Goal: Task Accomplishment & Management: Use online tool/utility

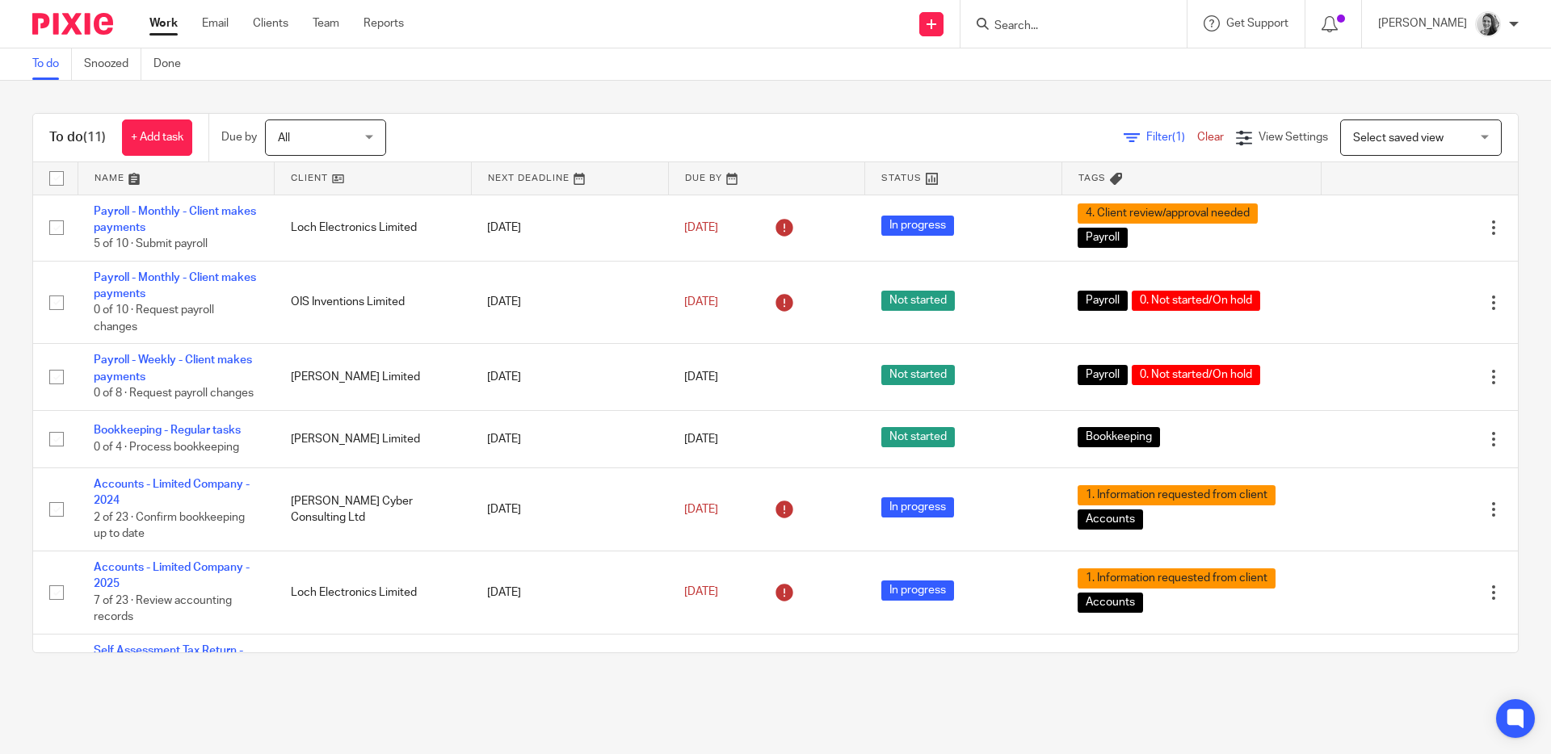
click at [1094, 35] on div at bounding box center [1073, 24] width 226 height 48
click at [1092, 28] on input "Search" at bounding box center [1065, 26] width 145 height 15
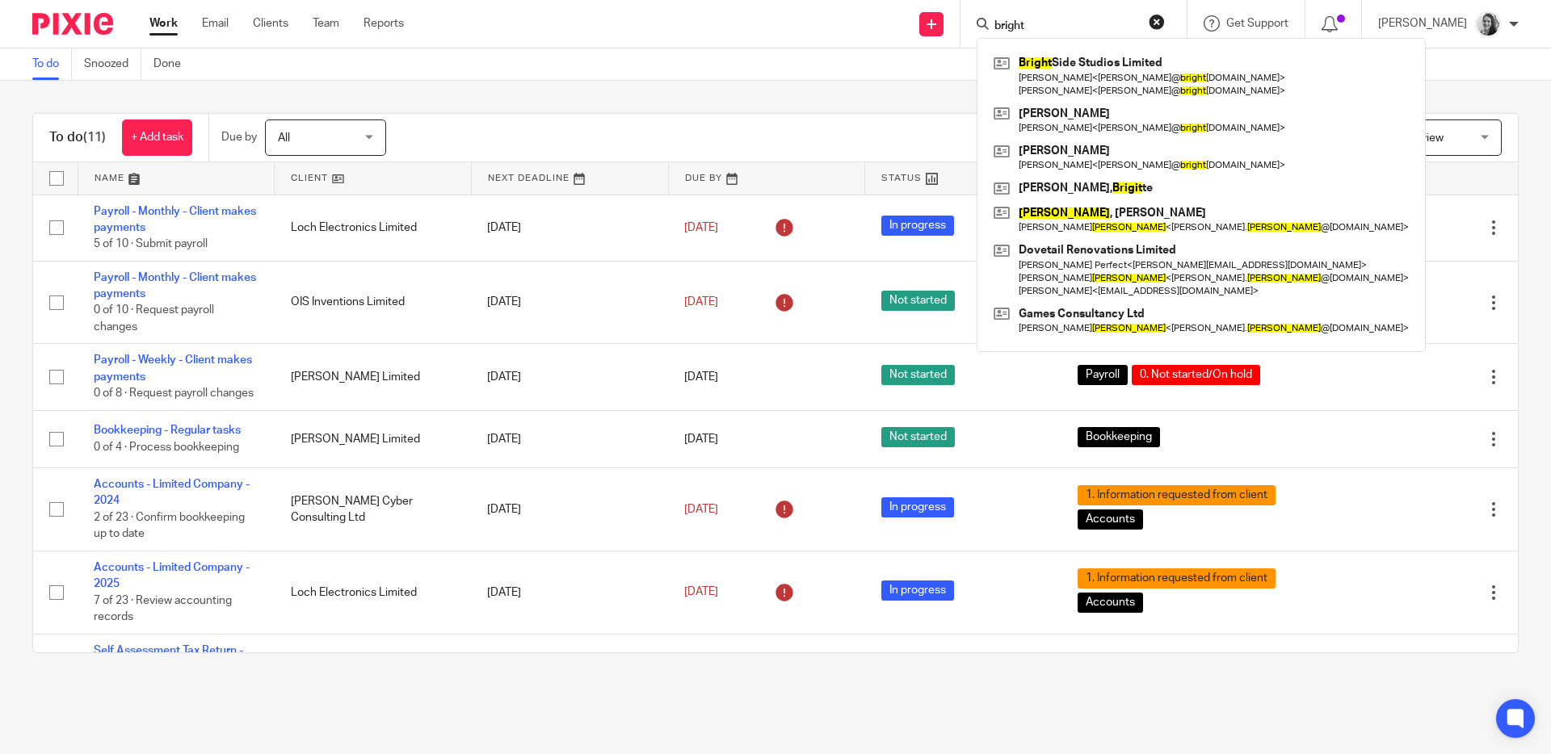
type input "bright"
click button "submit" at bounding box center [0, 0] width 0 height 0
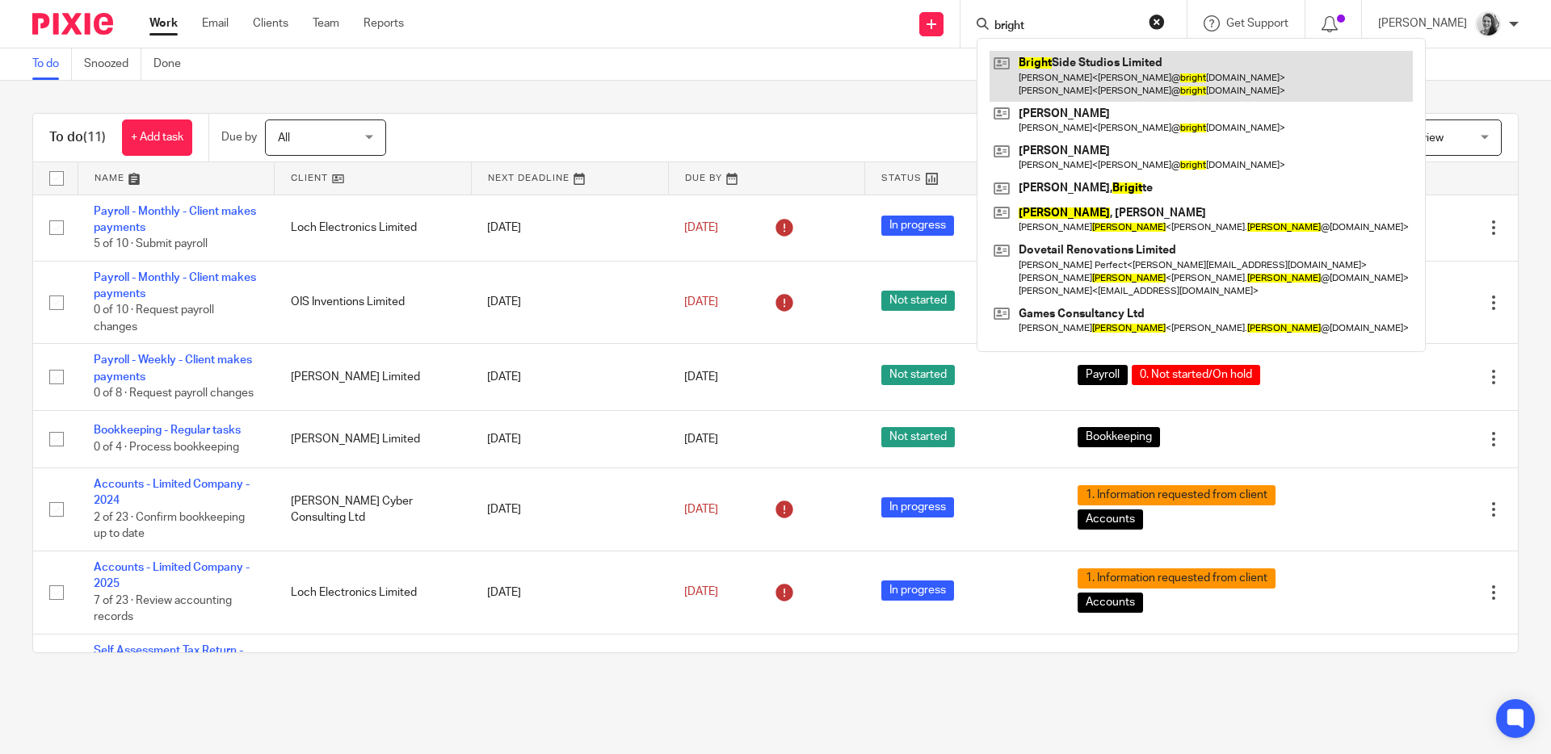
click at [1113, 61] on link at bounding box center [1200, 76] width 423 height 50
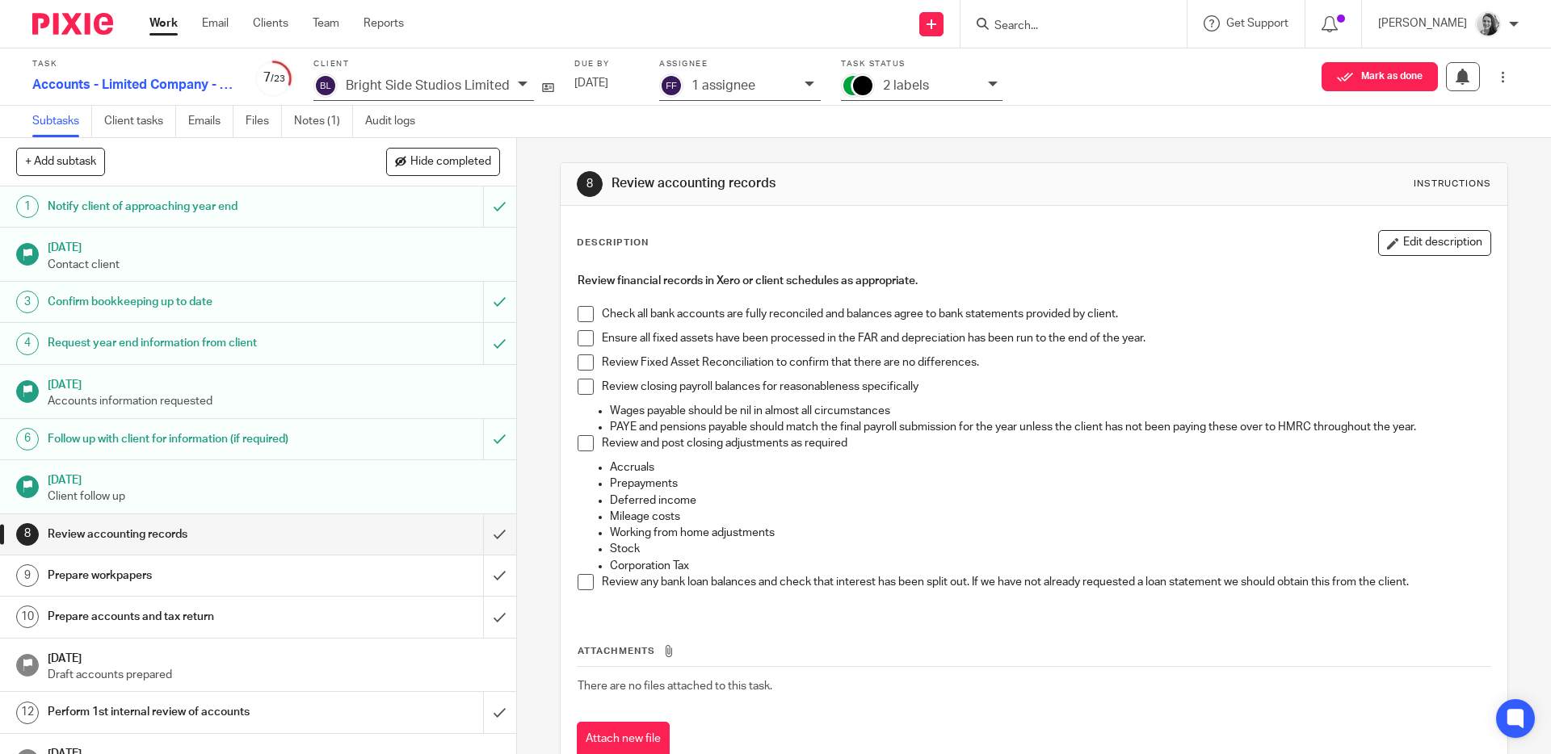
click at [579, 310] on span at bounding box center [585, 314] width 16 height 16
click at [579, 337] on span at bounding box center [585, 338] width 16 height 16
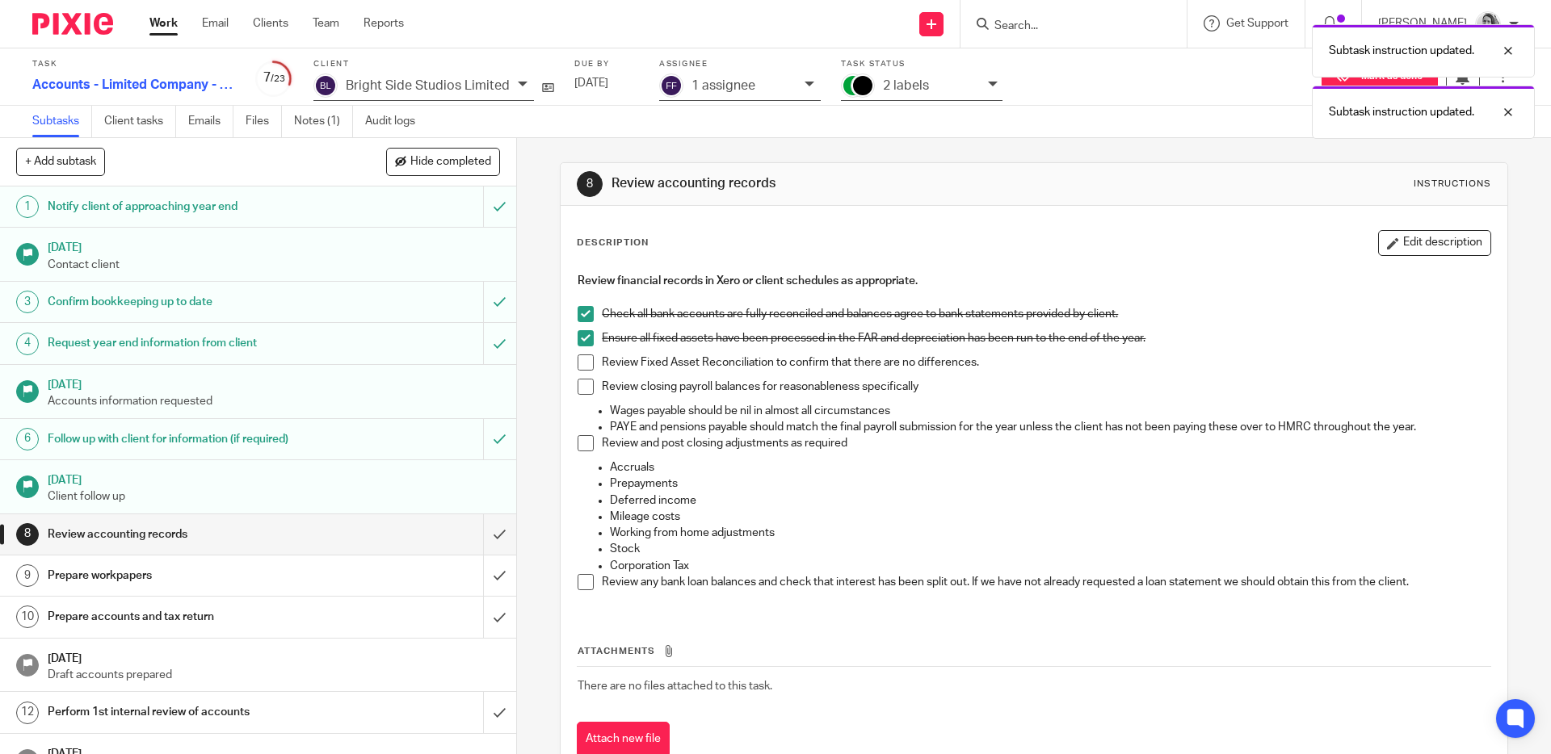
click at [580, 358] on span at bounding box center [585, 363] width 16 height 16
click at [579, 381] on span at bounding box center [585, 387] width 16 height 16
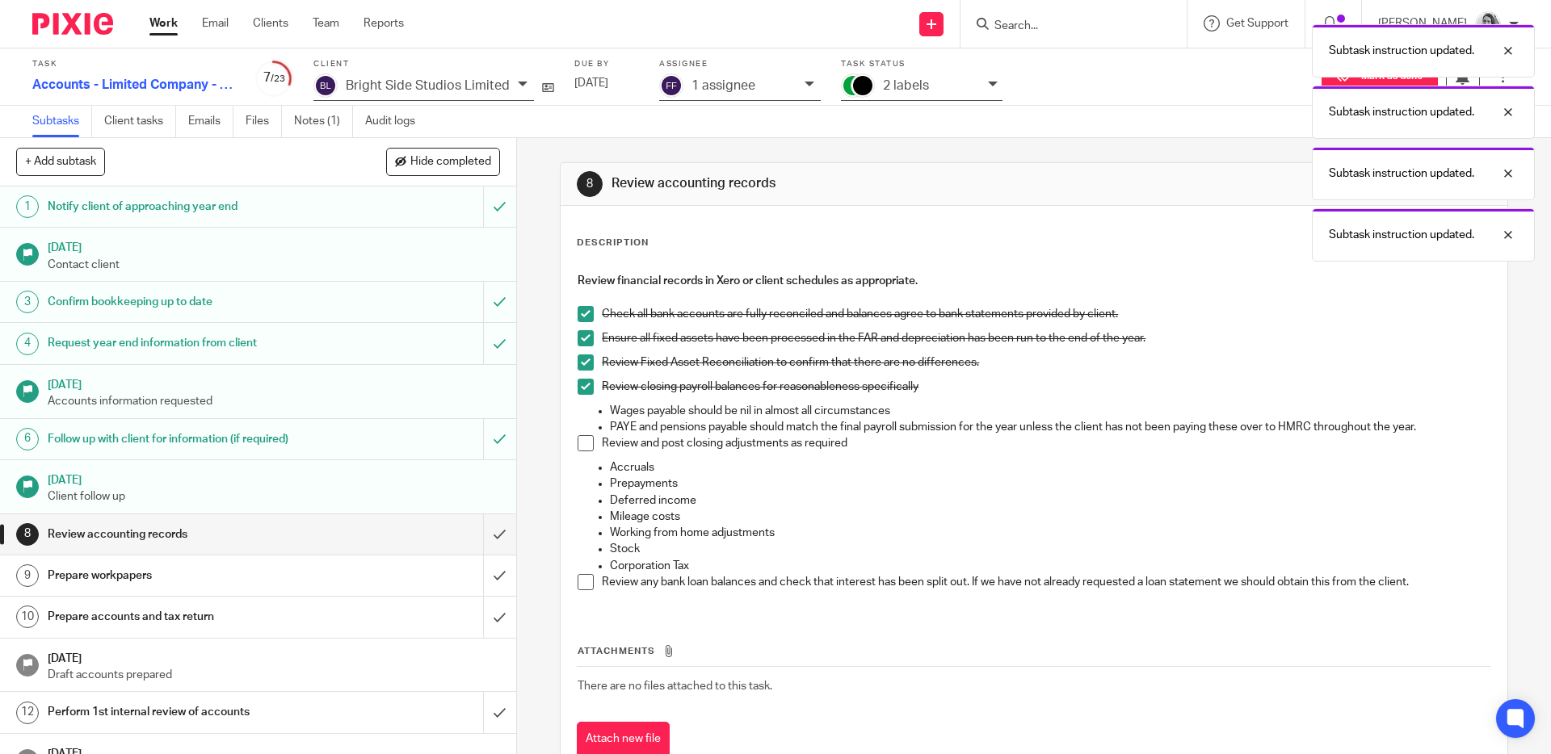
click at [579, 446] on span at bounding box center [585, 443] width 16 height 16
click at [580, 582] on span at bounding box center [585, 582] width 16 height 16
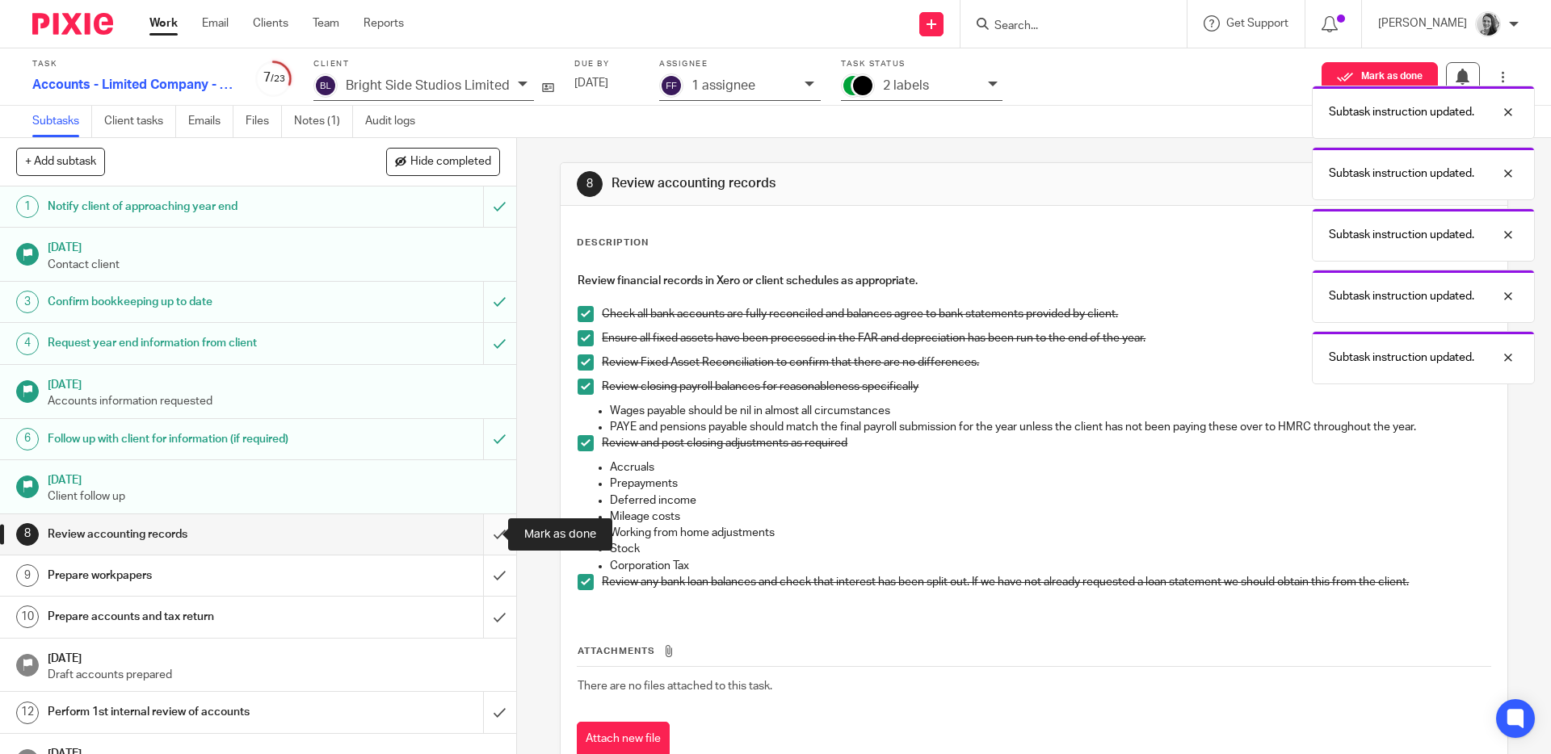
click at [479, 530] on input "submit" at bounding box center [258, 534] width 516 height 40
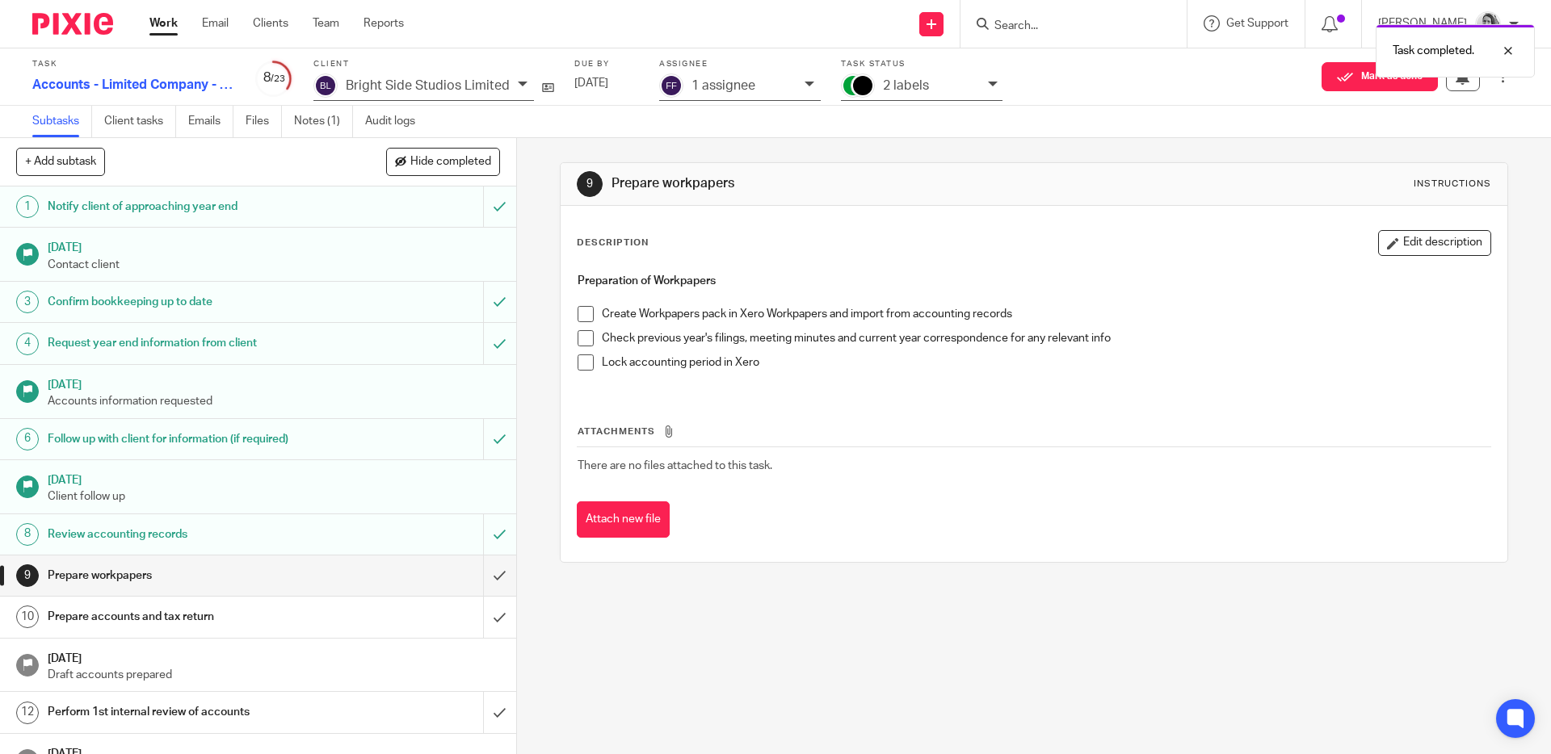
click at [872, 78] on div "2 labels" at bounding box center [922, 86] width 162 height 27
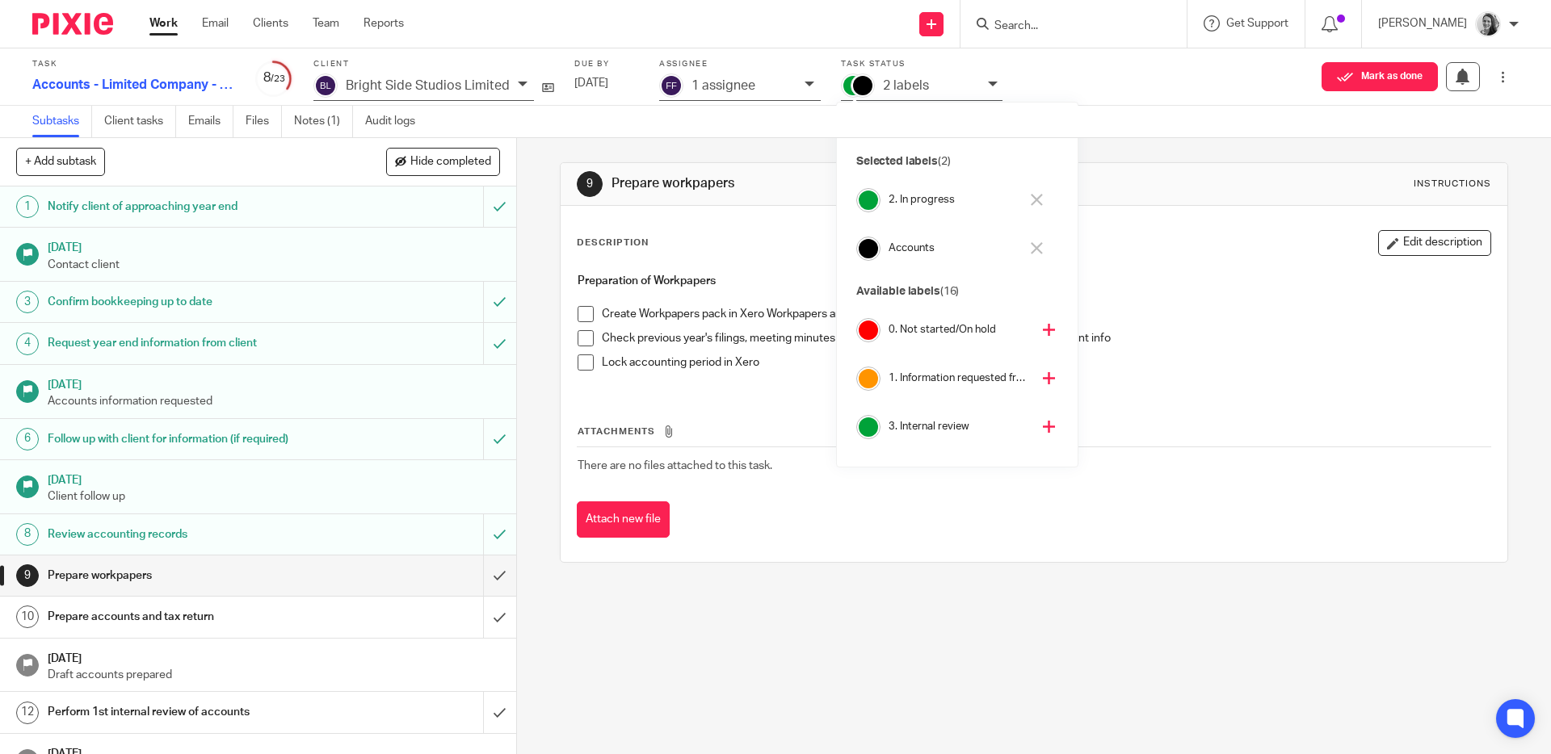
click at [1147, 215] on div "Description Edit description Preparation of Workpapers Create Workpapers pack i…" at bounding box center [1033, 384] width 946 height 356
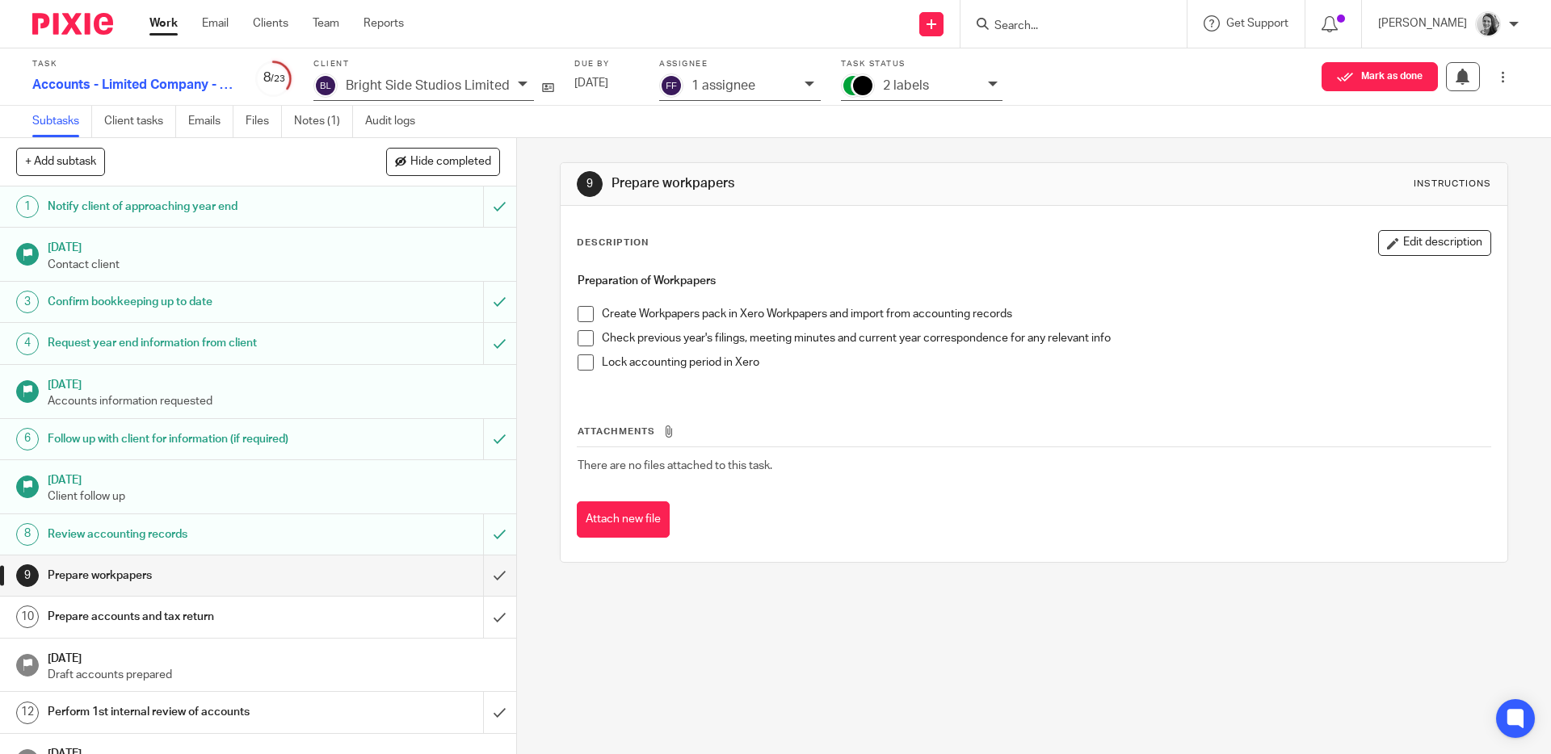
click at [153, 16] on link "Work" at bounding box center [163, 23] width 28 height 16
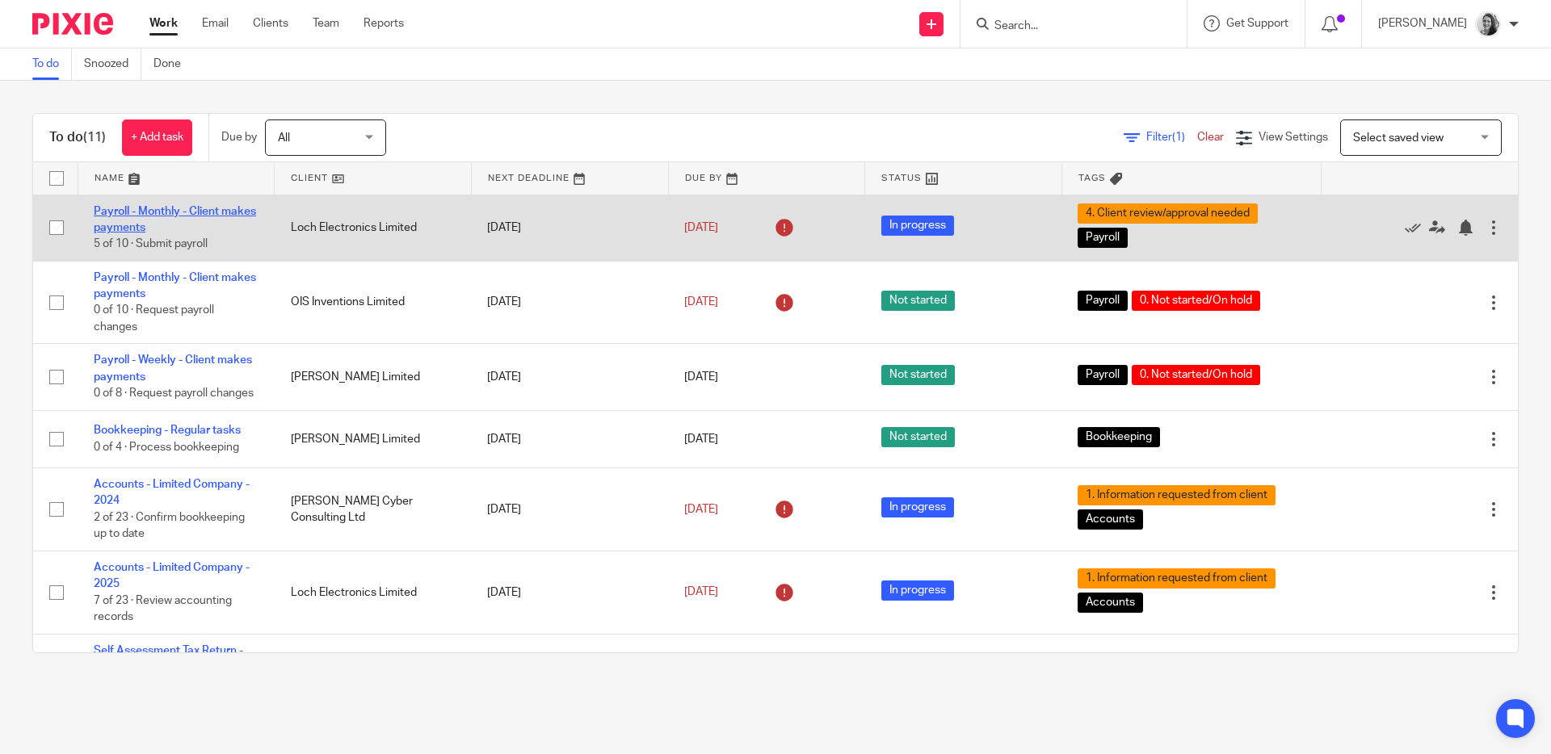
click at [153, 212] on link "Payroll - Monthly - Client makes payments" at bounding box center [175, 219] width 162 height 27
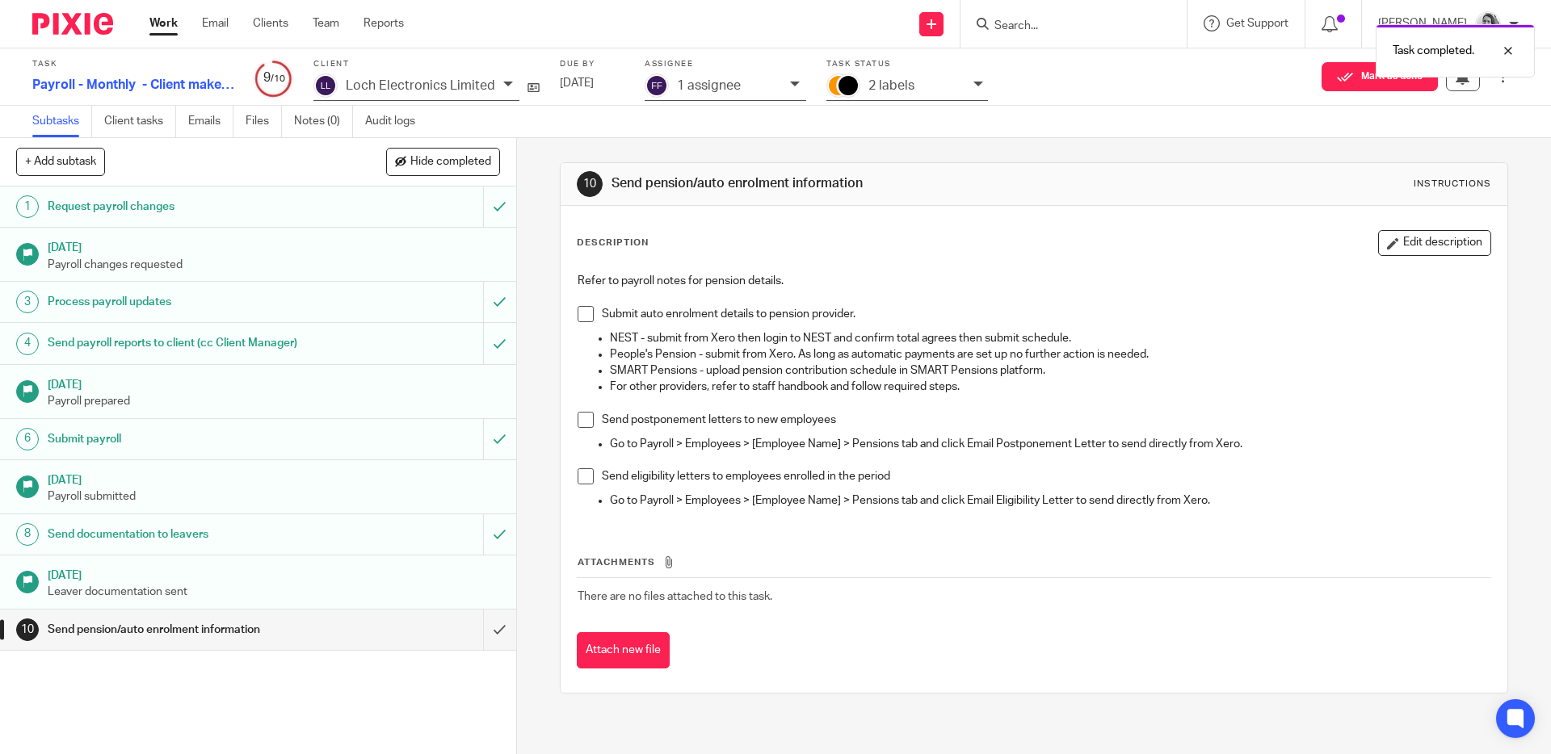
click at [960, 80] on div "2 labels" at bounding box center [907, 86] width 162 height 27
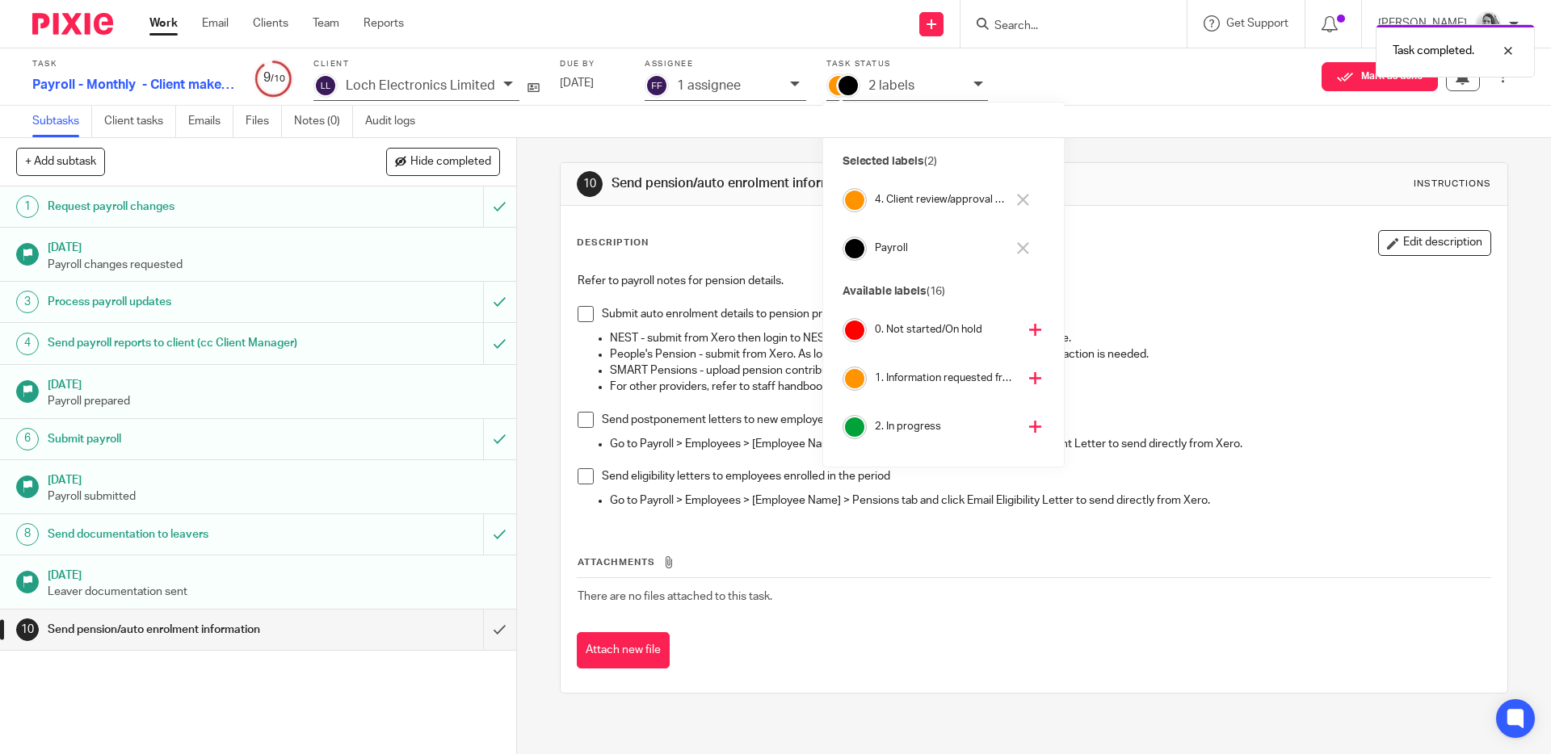
click at [1022, 197] on icon at bounding box center [1023, 200] width 12 height 12
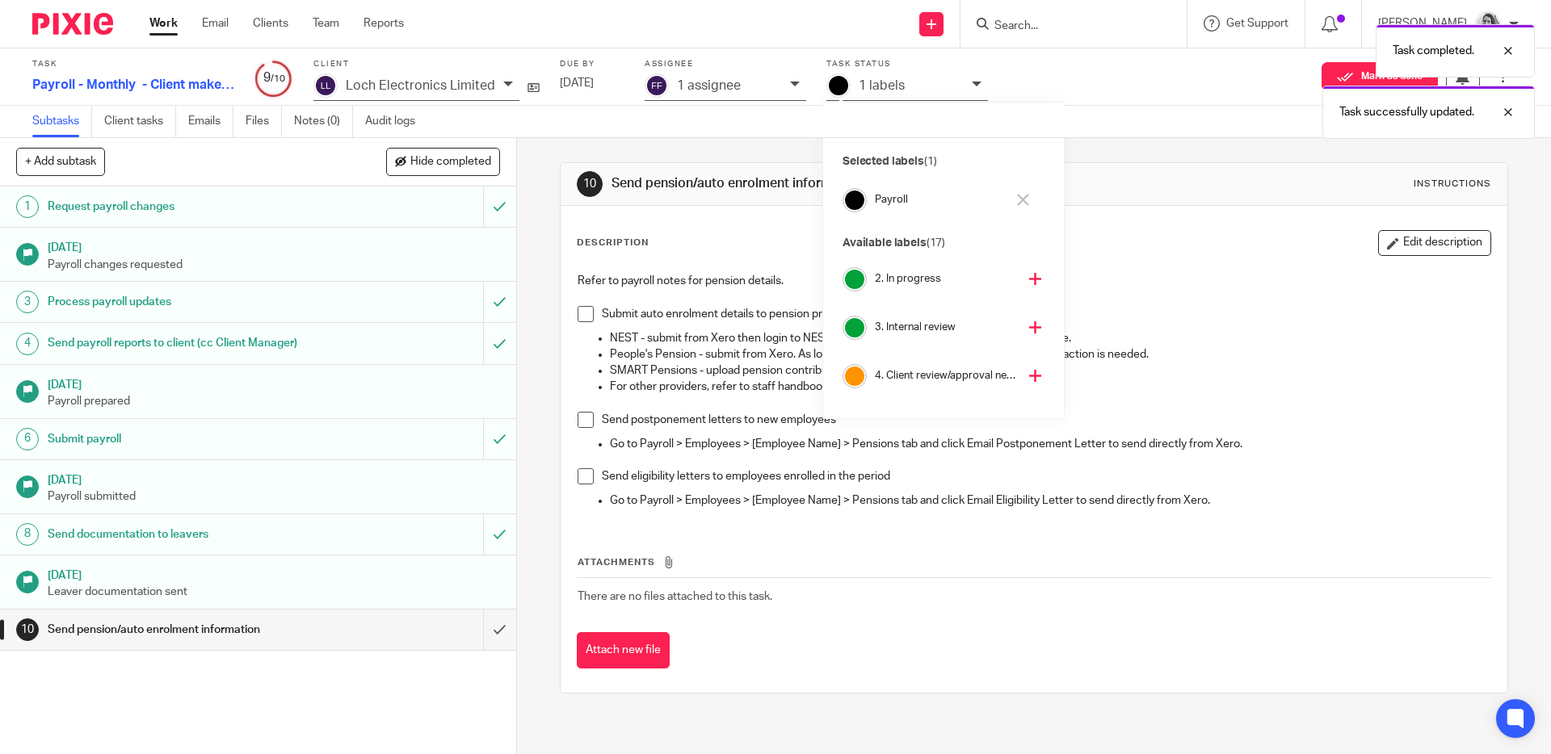
scroll to position [89, 0]
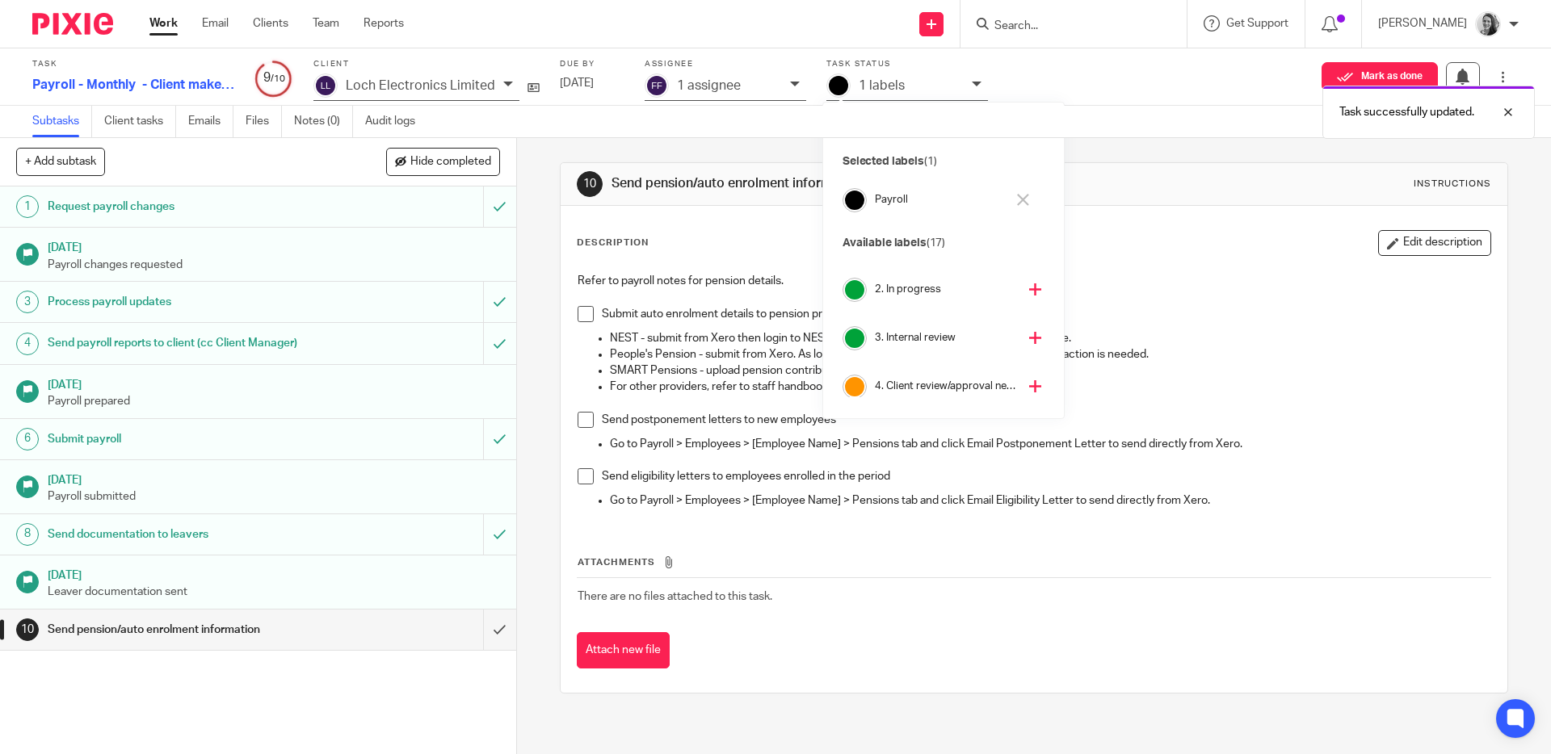
click at [1029, 293] on icon at bounding box center [1035, 289] width 12 height 12
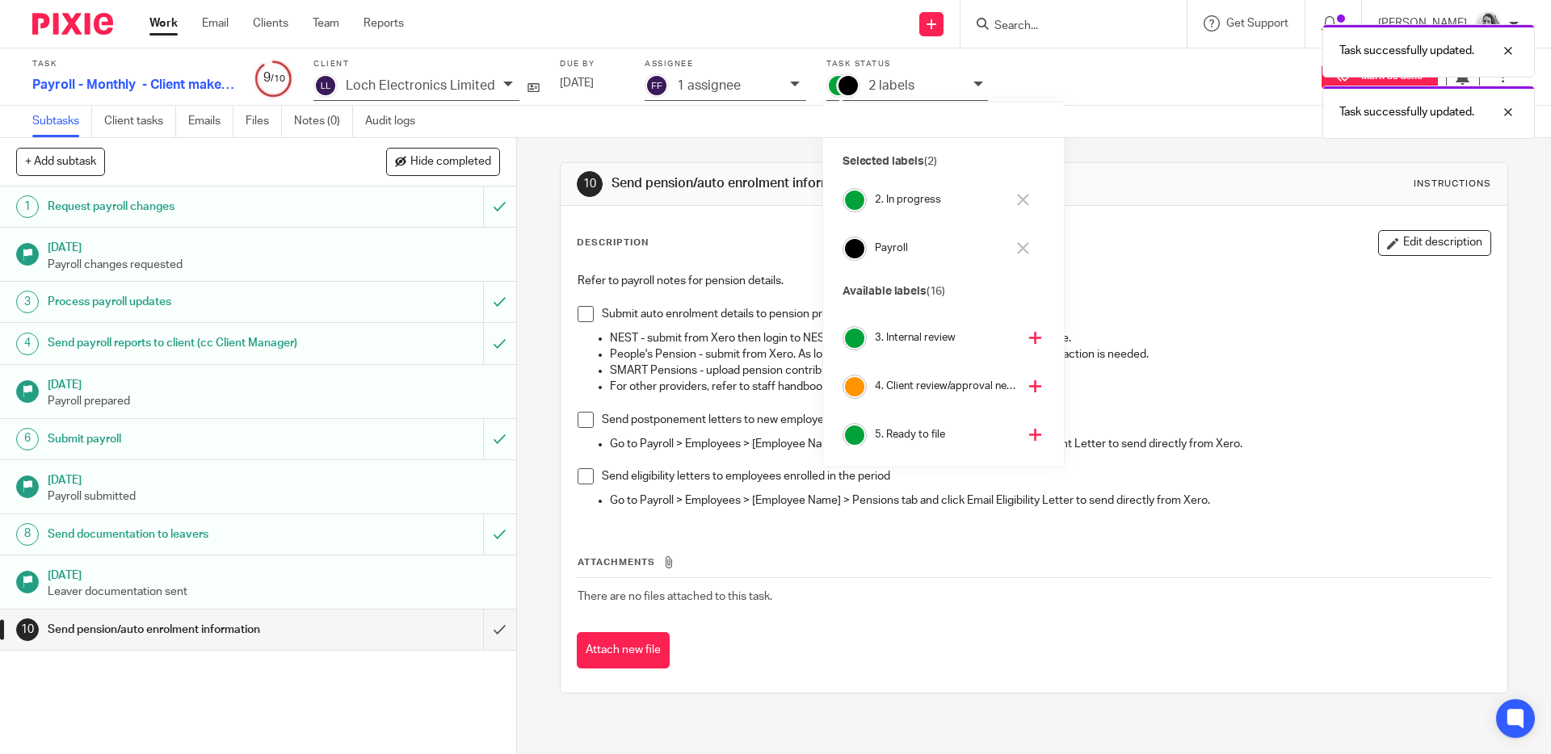
scroll to position [40, 0]
click at [1221, 288] on p "Refer to payroll notes for pension details." at bounding box center [1033, 281] width 912 height 16
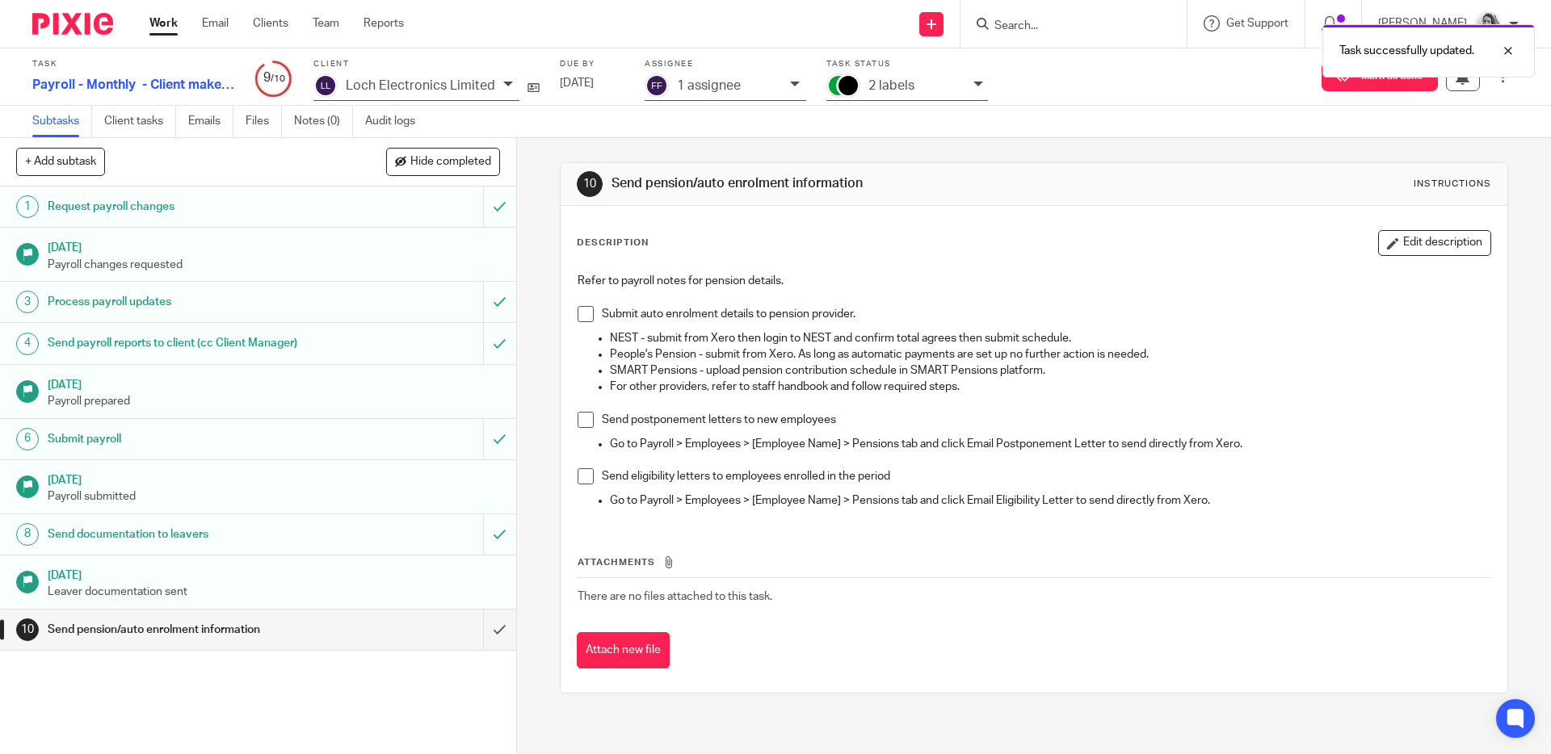
click at [155, 21] on link "Work" at bounding box center [163, 23] width 28 height 16
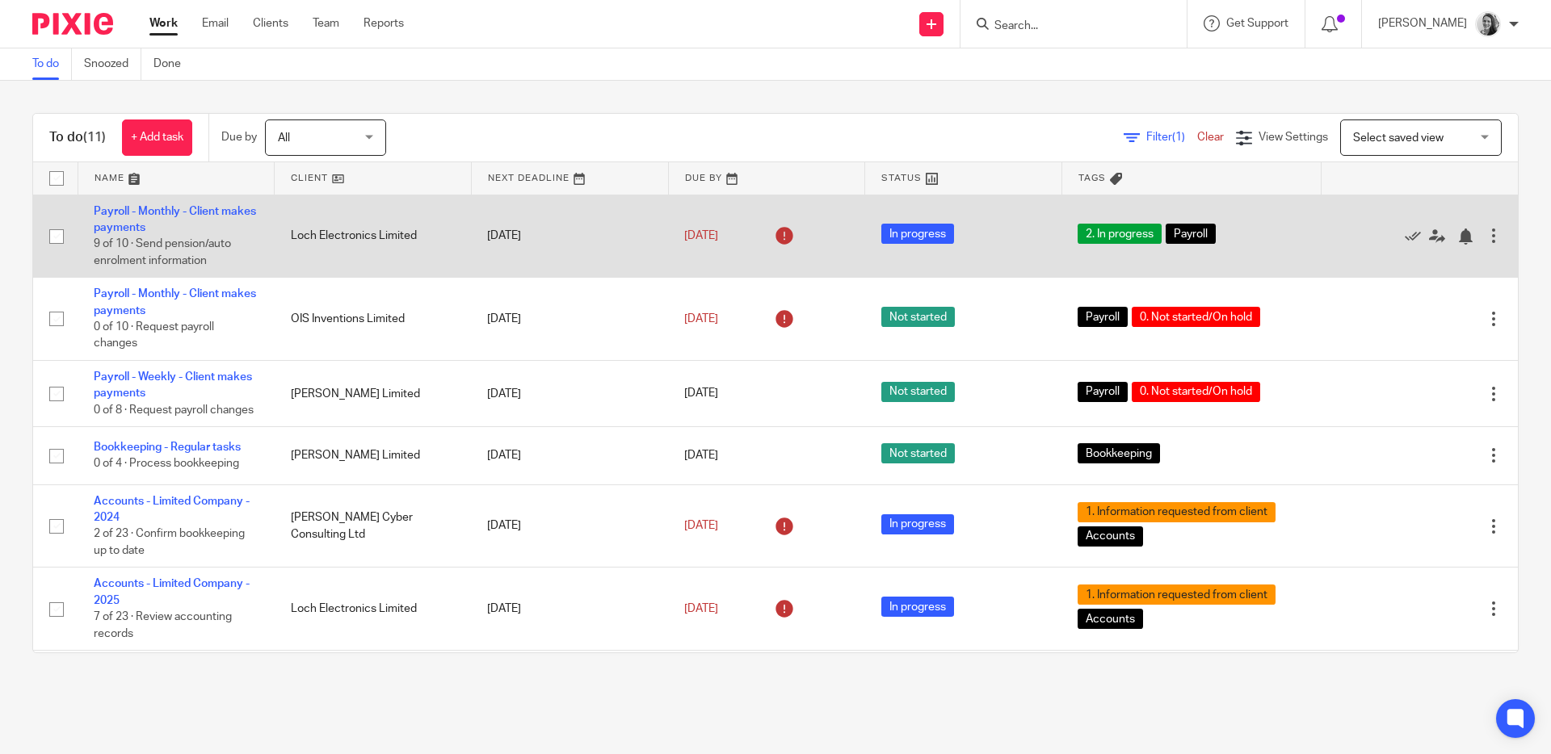
click at [50, 234] on input "checkbox" at bounding box center [56, 236] width 31 height 31
checkbox input "true"
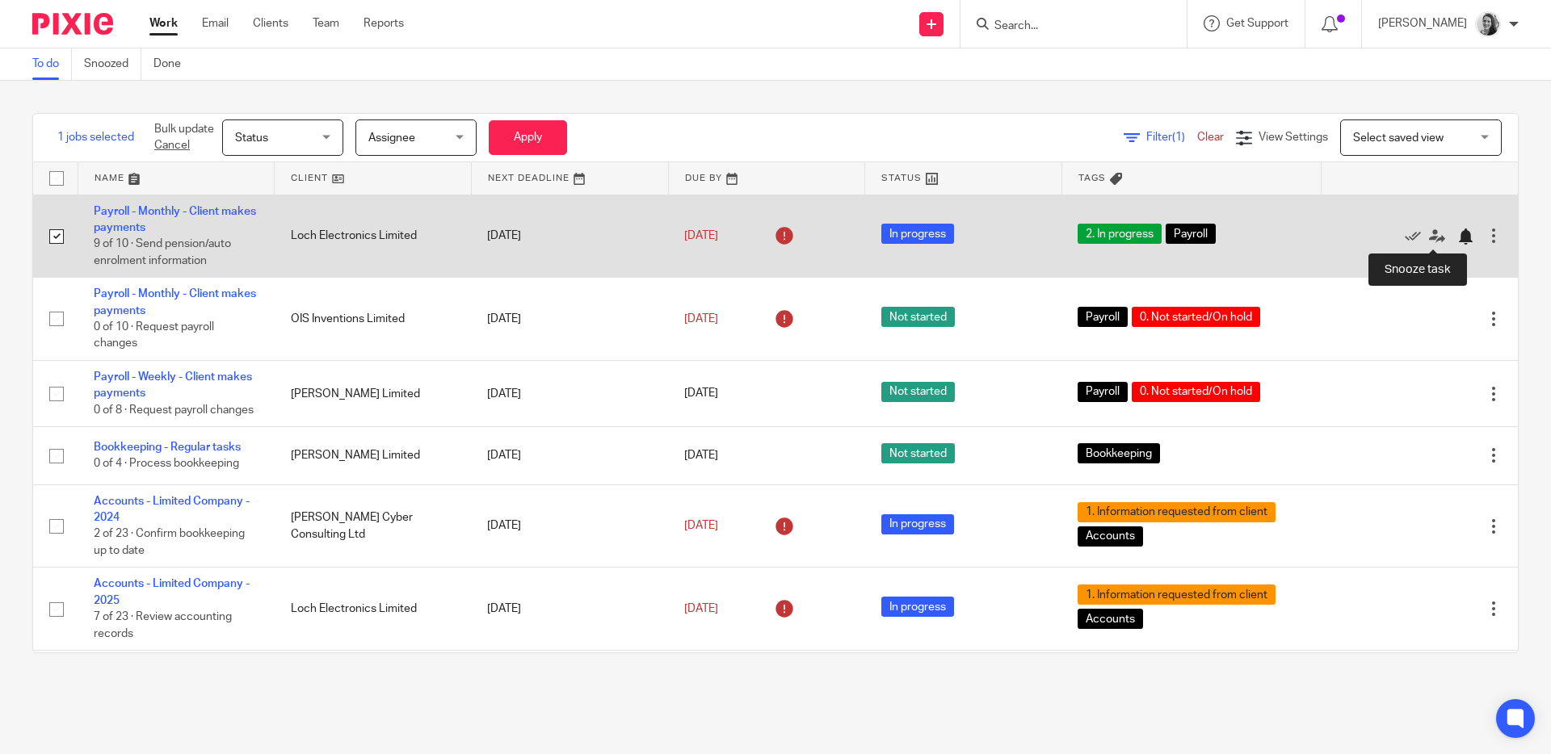
click at [1457, 235] on div at bounding box center [1465, 237] width 16 height 16
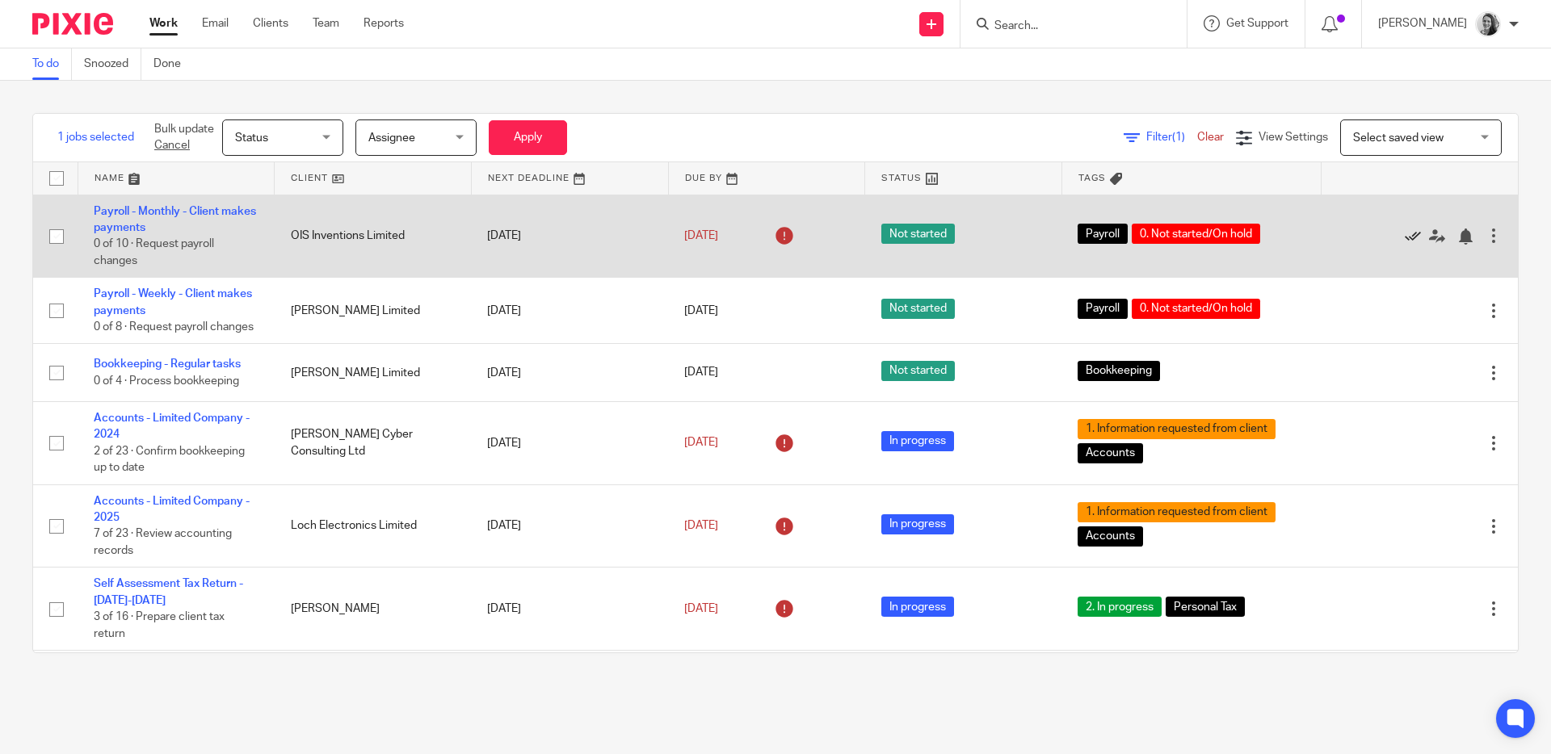
click at [1404, 235] on icon at bounding box center [1412, 237] width 16 height 16
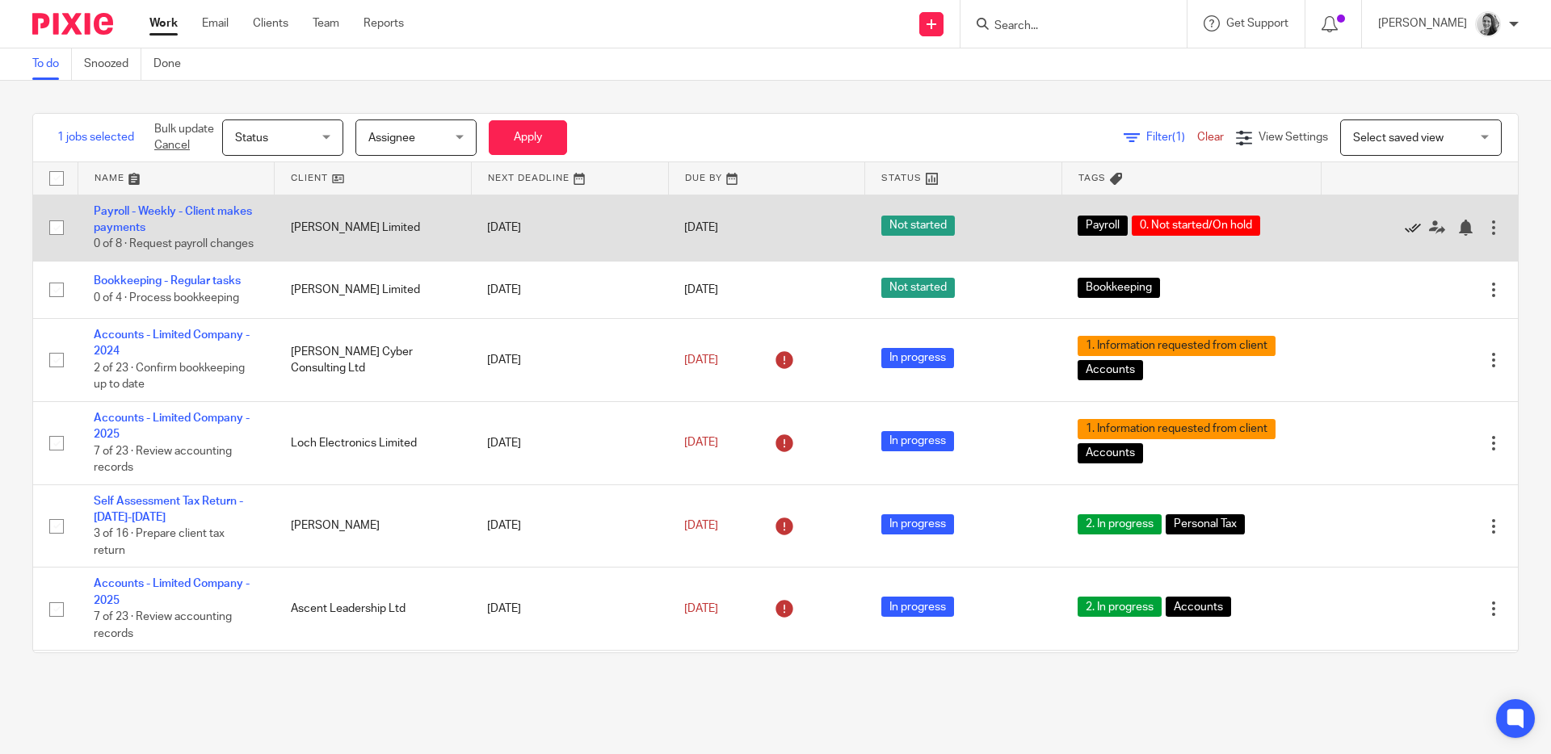
click at [1404, 233] on icon at bounding box center [1412, 228] width 16 height 16
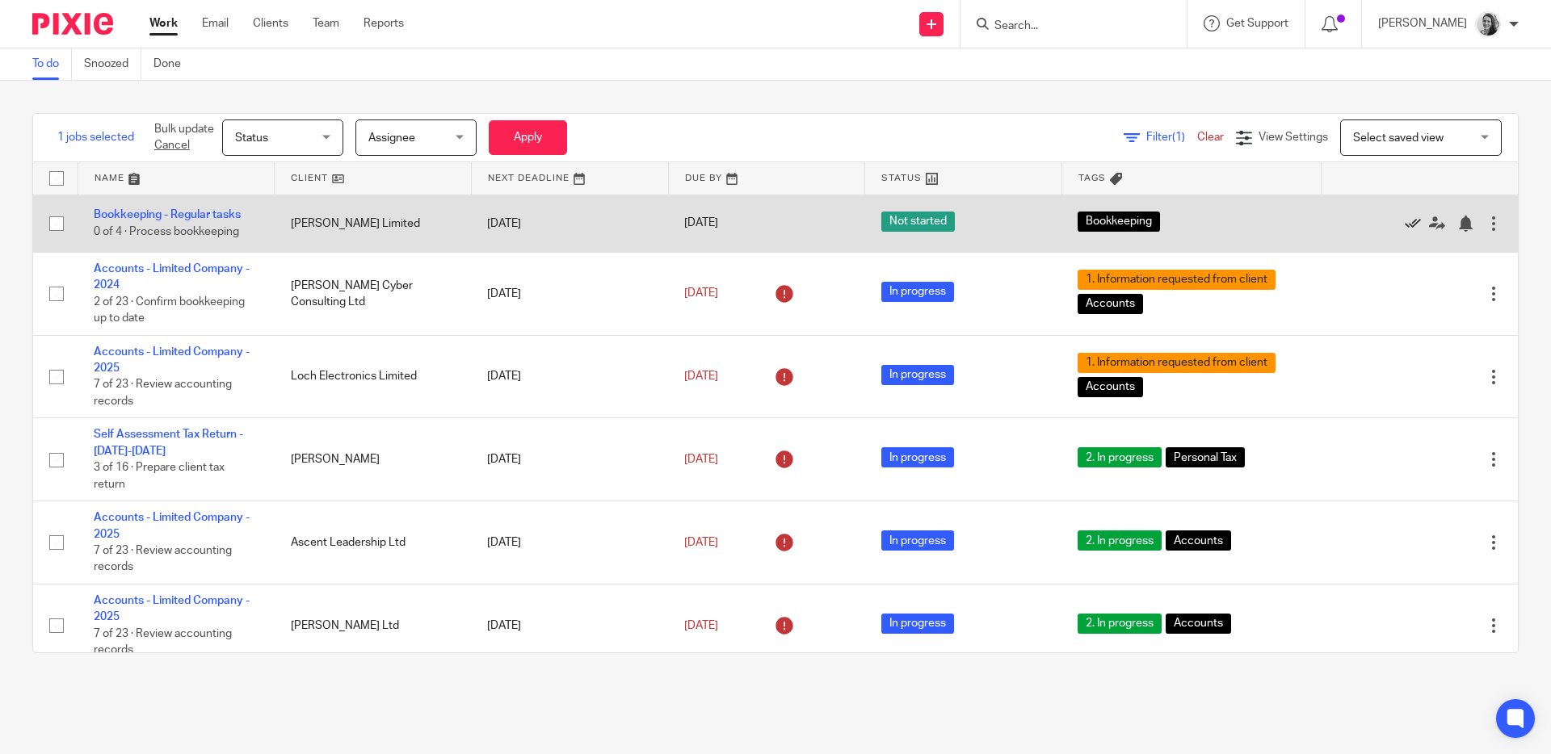
click at [1404, 220] on icon at bounding box center [1412, 224] width 16 height 16
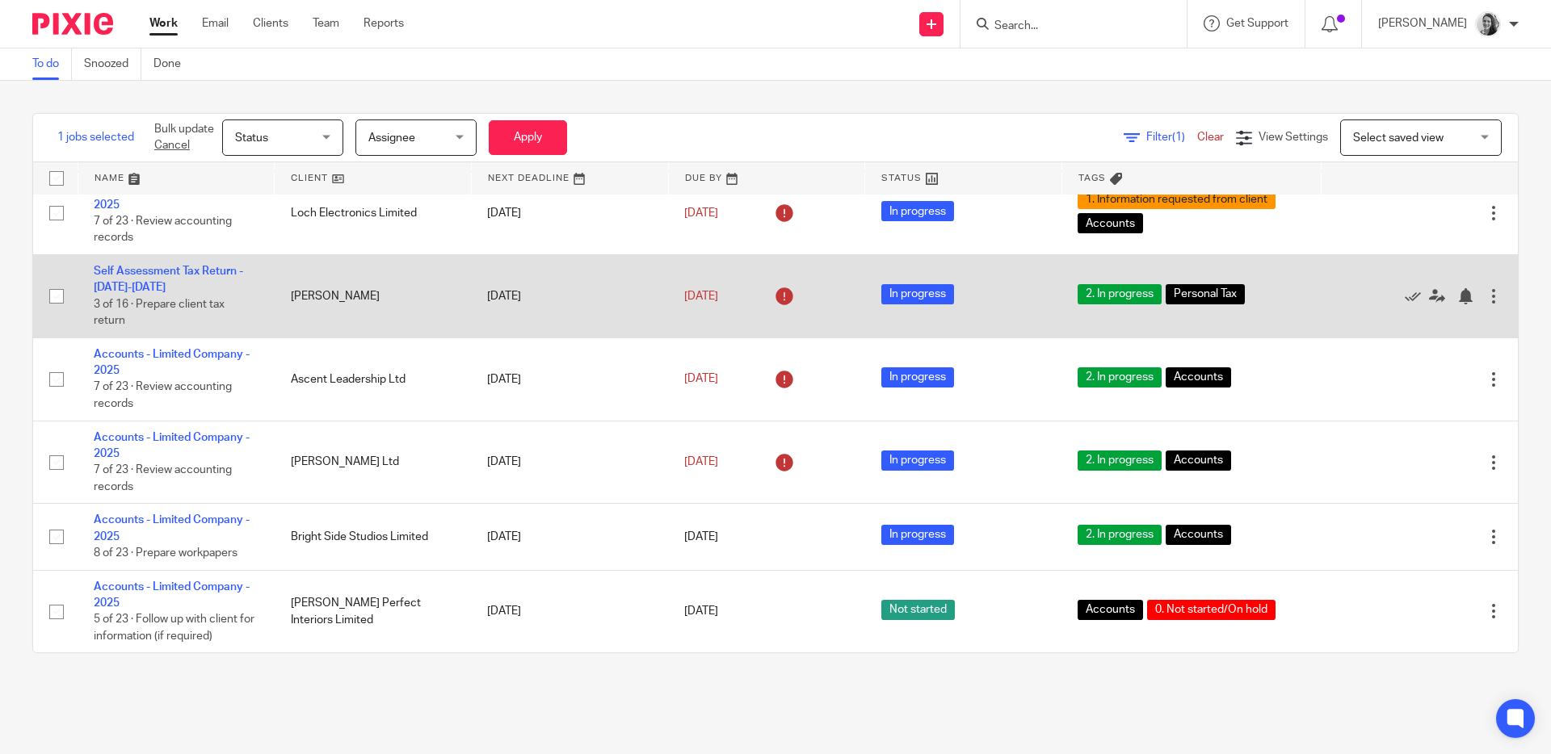
scroll to position [116, 0]
